Goal: Task Accomplishment & Management: Use online tool/utility

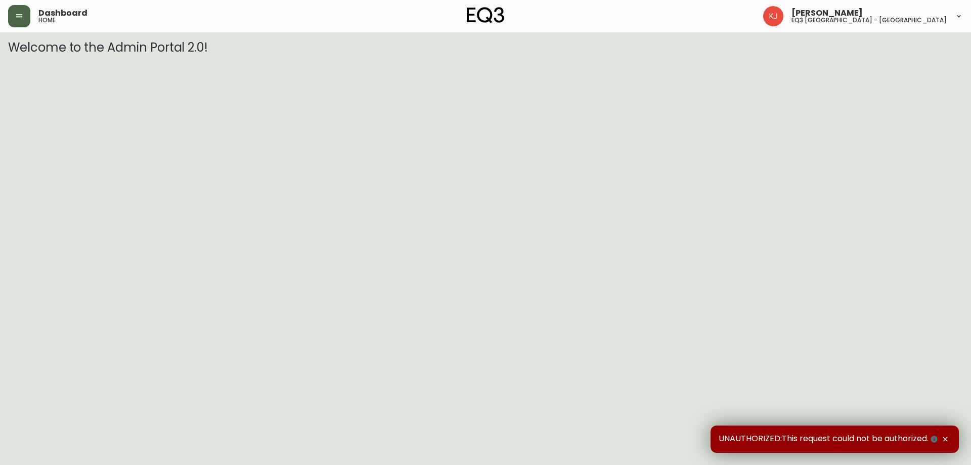
click at [18, 9] on button "button" at bounding box center [19, 16] width 22 height 22
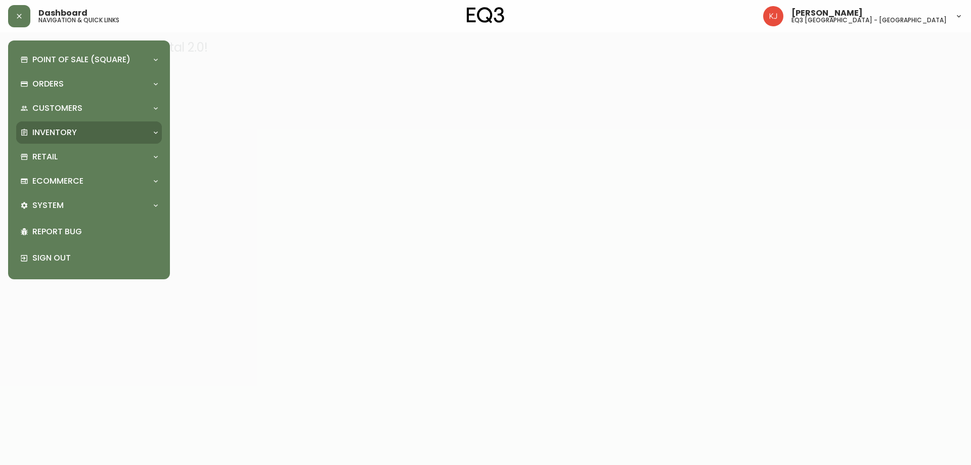
click at [89, 123] on div "Inventory" at bounding box center [89, 132] width 146 height 22
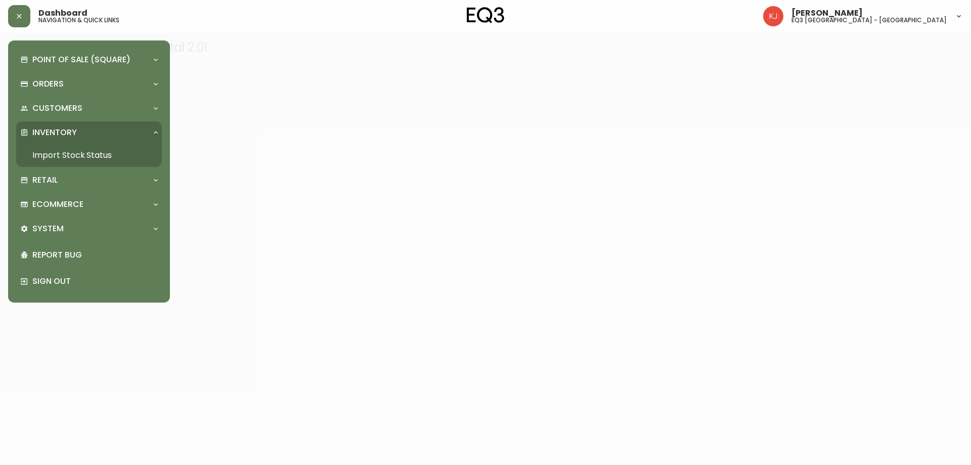
click at [74, 155] on link "Import Stock Status" at bounding box center [89, 155] width 146 height 23
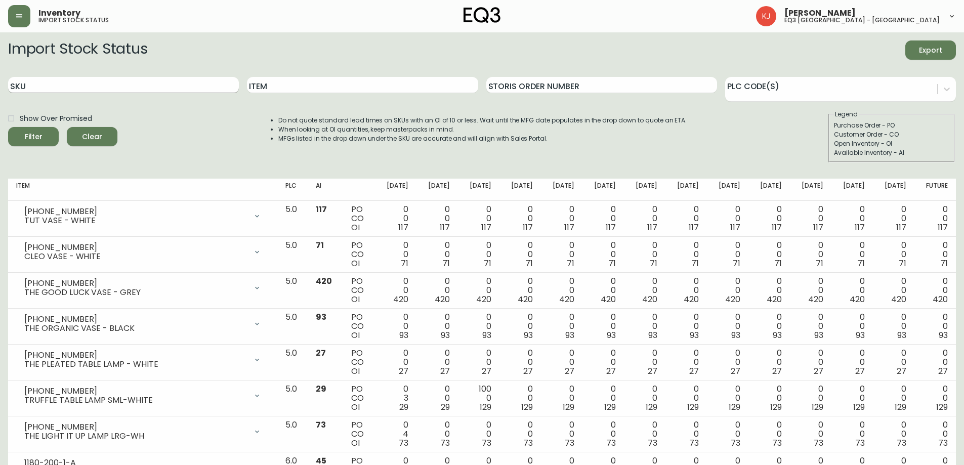
click at [129, 90] on input "SKU" at bounding box center [123, 85] width 231 height 16
paste input "[PHONE_NUMBER]"
click at [8, 127] on button "Filter" at bounding box center [33, 136] width 51 height 19
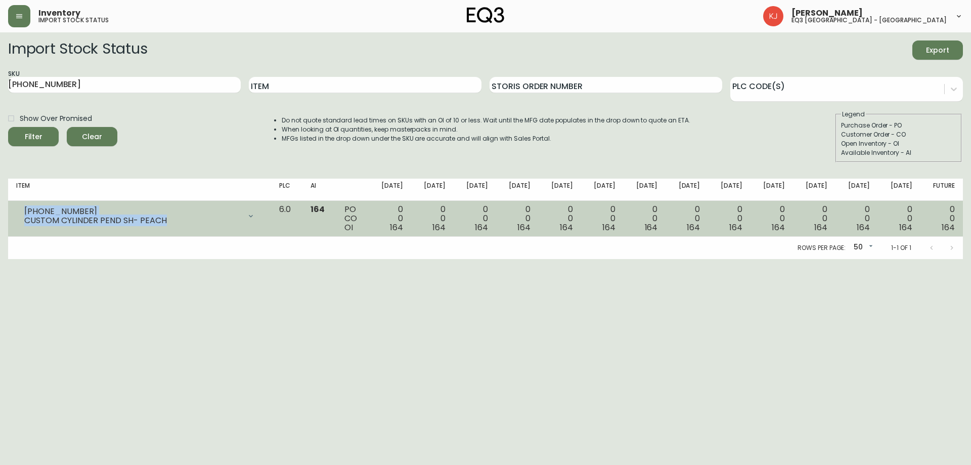
drag, startPoint x: 177, startPoint y: 223, endPoint x: 24, endPoint y: 204, distance: 153.9
click at [21, 208] on div "[PHONE_NUMBER] CUSTOM CYLINDER PEND SH- PEACH" at bounding box center [139, 216] width 247 height 22
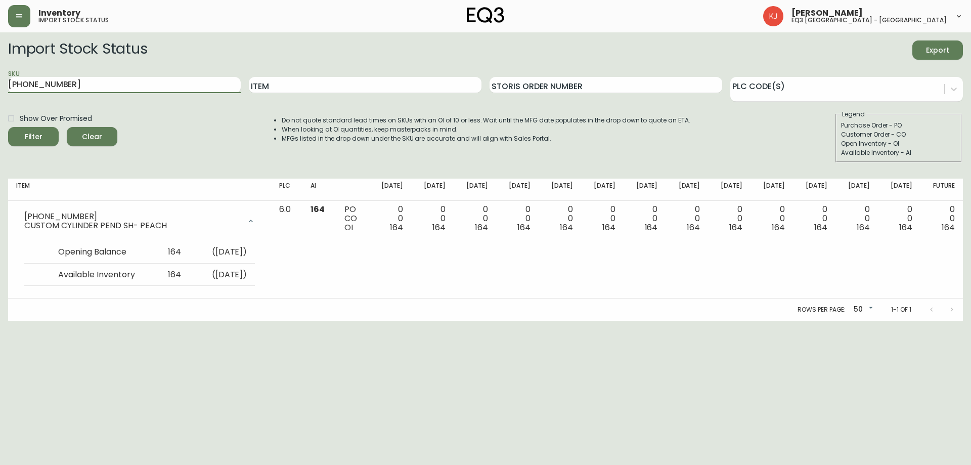
drag, startPoint x: 87, startPoint y: 88, endPoint x: 0, endPoint y: 51, distance: 94.3
click at [0, 51] on main "Import Stock Status Export SKU [PHONE_NUMBER] Item Storis Order Number PLC Code…" at bounding box center [485, 176] width 971 height 288
paste input "523-0"
click at [8, 127] on button "Filter" at bounding box center [33, 136] width 51 height 19
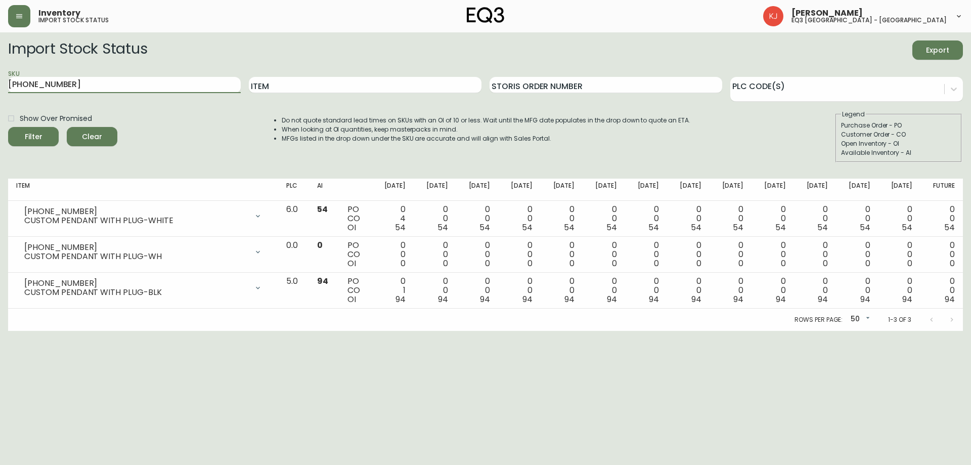
drag, startPoint x: 113, startPoint y: 84, endPoint x: 0, endPoint y: 91, distance: 113.5
click at [0, 91] on main "Import Stock Status Export SKU [PHONE_NUMBER] Item Storis Order Number PLC Code…" at bounding box center [485, 181] width 971 height 298
paste input "3322-2"
type input "[PHONE_NUMBER]"
